Goal: Obtain resource: Obtain resource

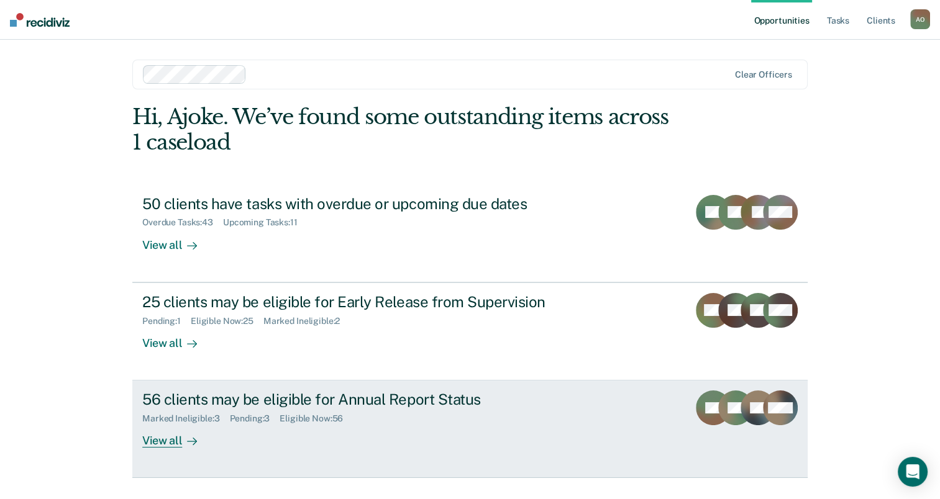
click at [158, 442] on div "View all" at bounding box center [177, 436] width 70 height 24
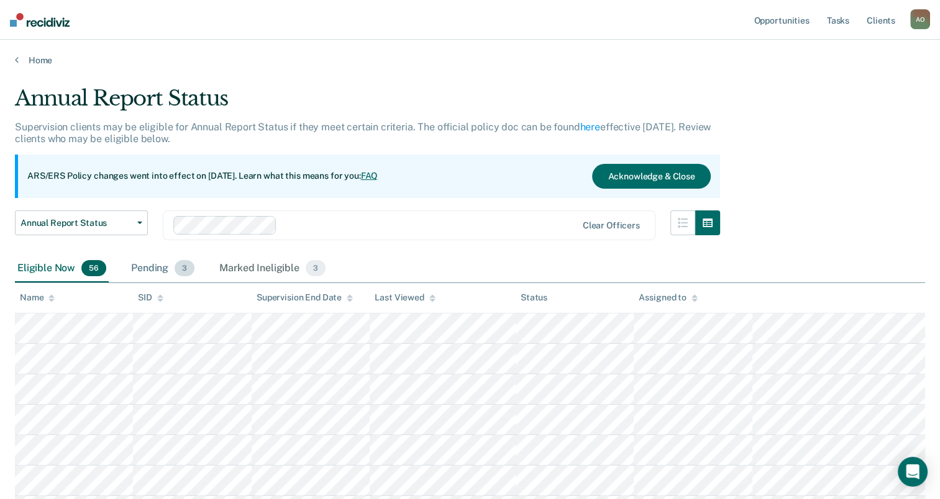
click at [153, 270] on div "Pending 3" at bounding box center [163, 268] width 68 height 27
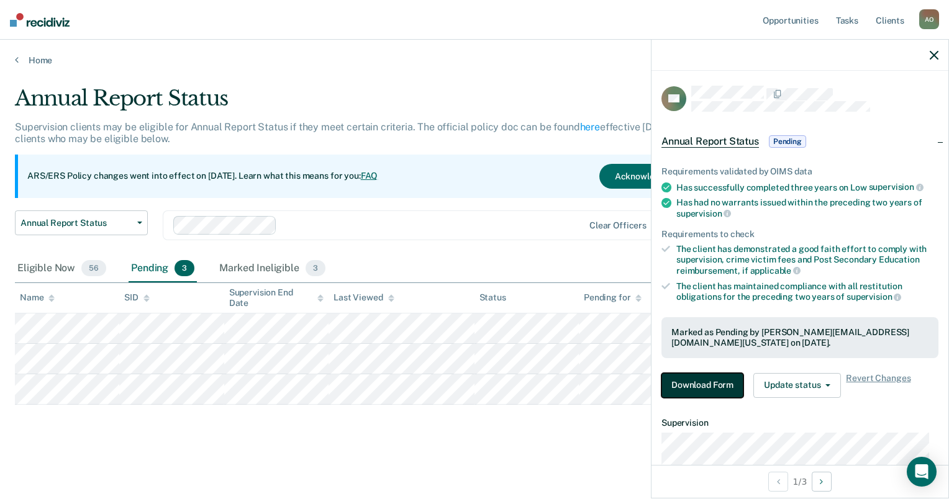
click at [692, 379] on button "Download Form" at bounding box center [702, 385] width 82 height 25
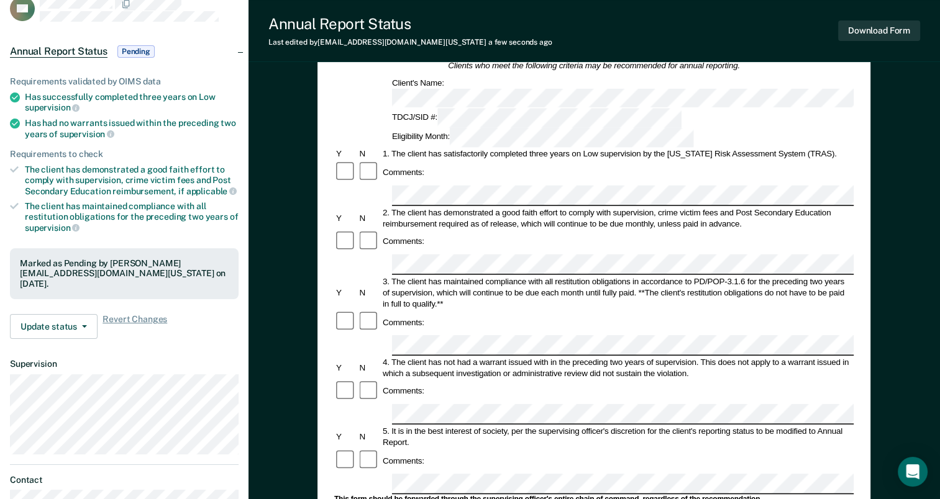
scroll to position [124, 0]
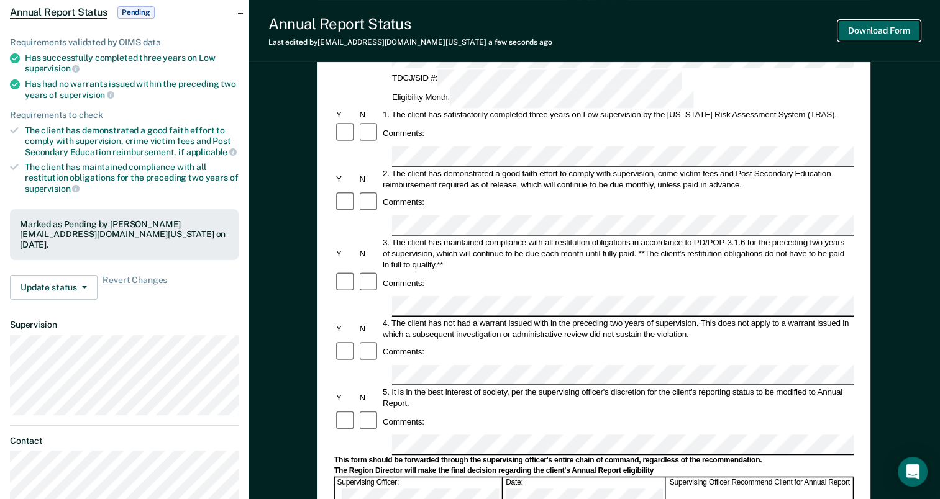
click at [899, 32] on button "Download Form" at bounding box center [879, 30] width 82 height 20
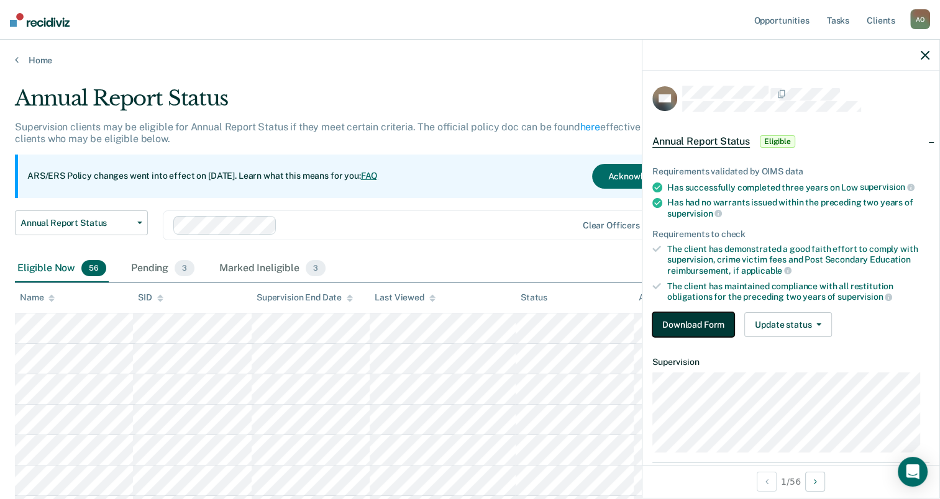
click at [688, 323] on button "Download Form" at bounding box center [693, 324] width 82 height 25
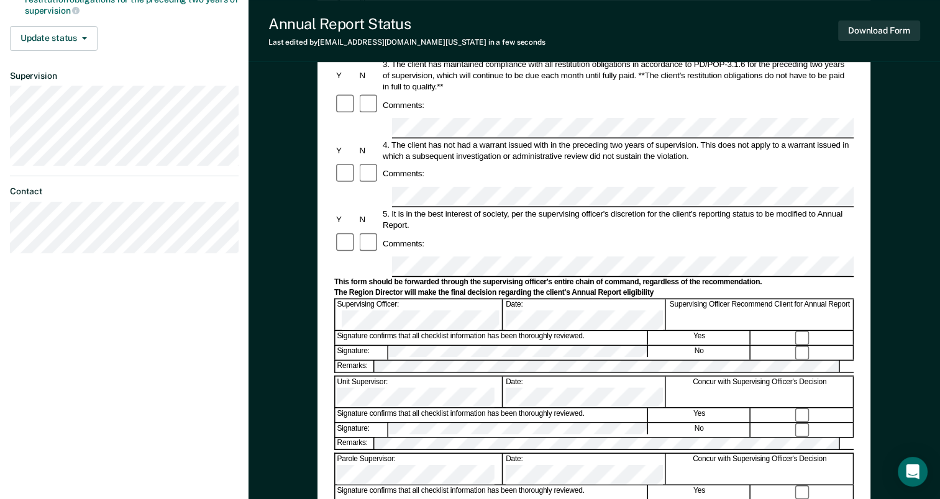
scroll to position [311, 0]
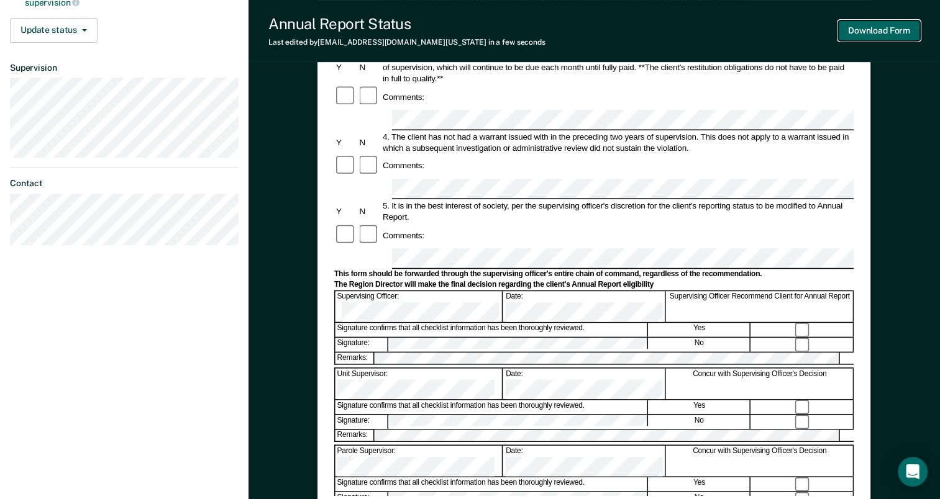
click at [864, 26] on button "Download Form" at bounding box center [879, 30] width 82 height 20
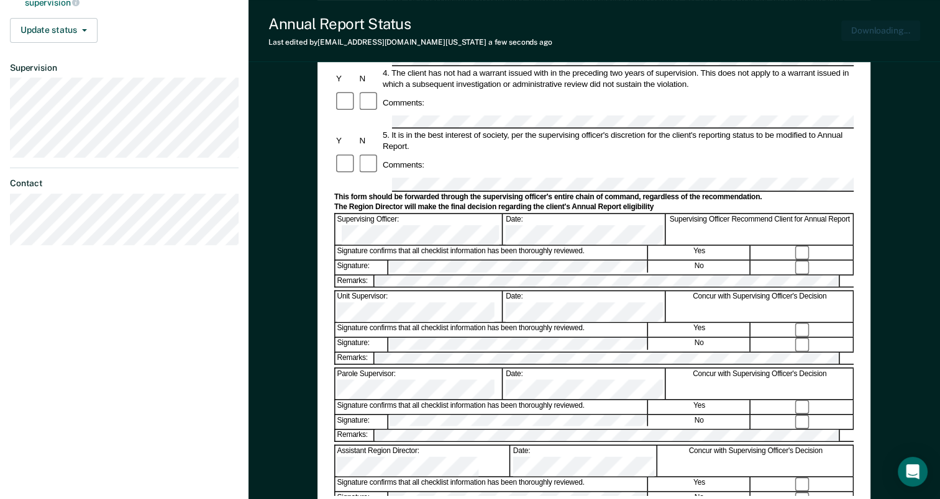
scroll to position [0, 0]
